Goal: Transaction & Acquisition: Purchase product/service

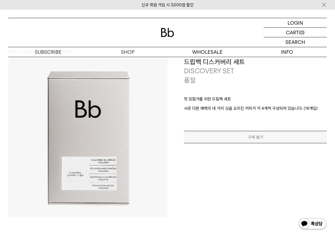
scroll to position [9, 0]
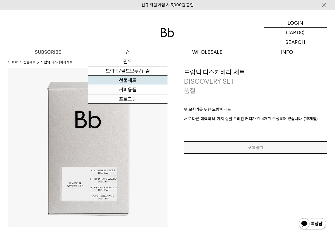
click at [129, 81] on link "선물세트" at bounding box center [128, 80] width 80 height 9
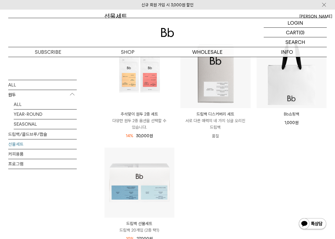
scroll to position [79, 0]
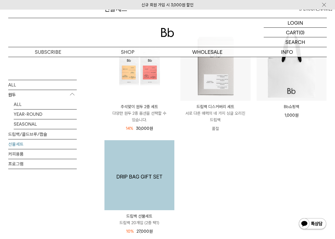
click at [155, 189] on img at bounding box center [139, 175] width 70 height 70
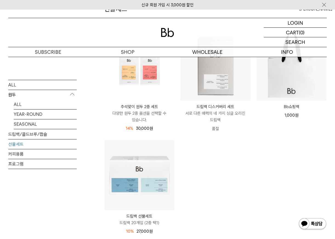
click at [242, 177] on ul "추석맞이 원두 2종 세트 다양한 원두 2종 옵션을 선택할 수 있습니다. 14% 35,000원 30,000 원" at bounding box center [215, 135] width 228 height 210
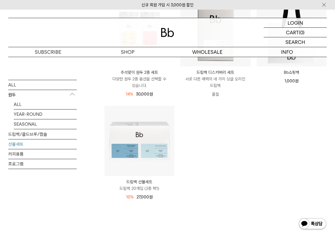
scroll to position [83, 0]
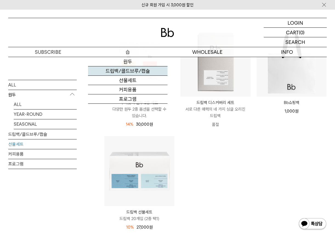
click at [132, 71] on link "드립백/콜드브루/캡슐" at bounding box center [128, 70] width 80 height 9
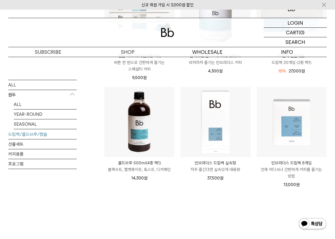
scroll to position [240, 0]
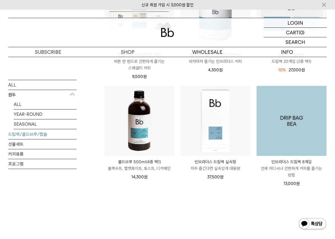
click at [300, 128] on img at bounding box center [292, 121] width 70 height 70
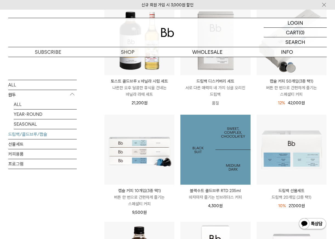
scroll to position [104, 0]
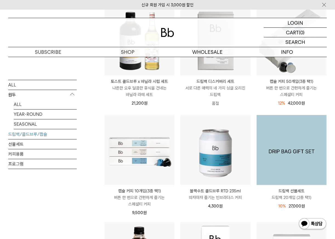
click at [285, 158] on img at bounding box center [292, 150] width 70 height 70
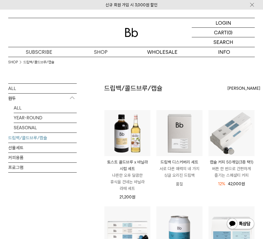
click at [128, 35] on img at bounding box center [131, 32] width 13 height 9
